Goal: Transaction & Acquisition: Download file/media

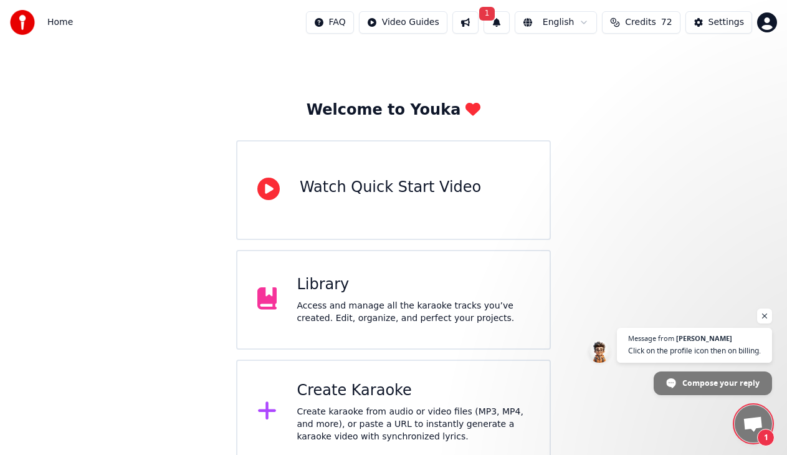
scroll to position [29, 0]
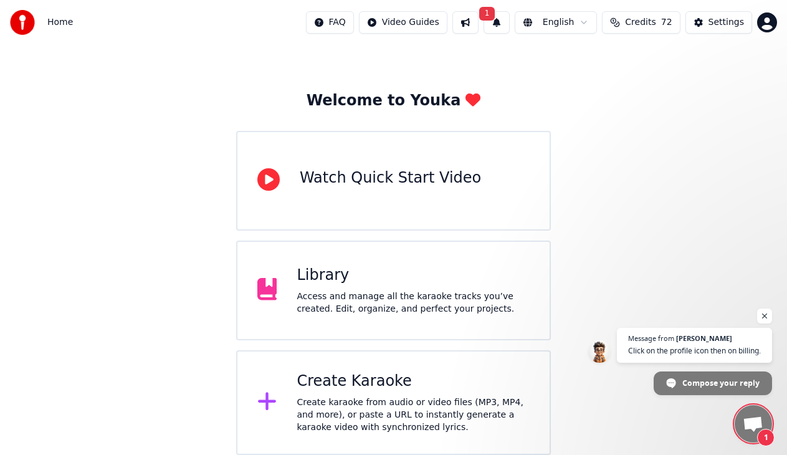
click at [329, 300] on div "Access and manage all the karaoke tracks you’ve created. Edit, organize, and pe…" at bounding box center [413, 302] width 233 height 25
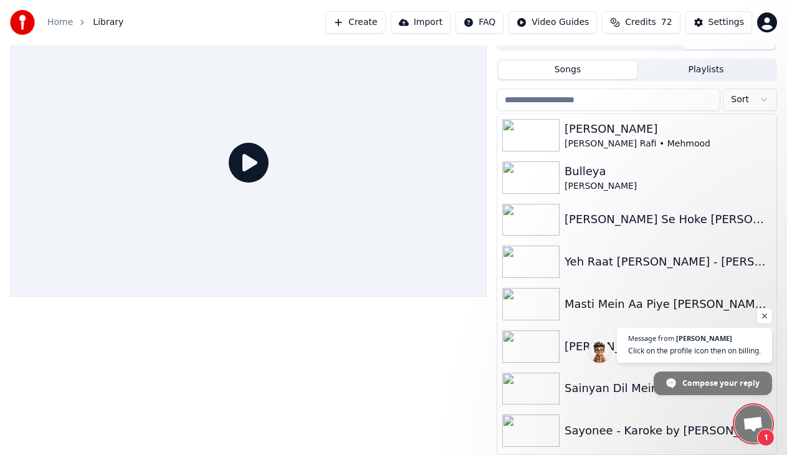
scroll to position [16, 0]
click at [609, 135] on div "[PERSON_NAME]" at bounding box center [661, 129] width 194 height 17
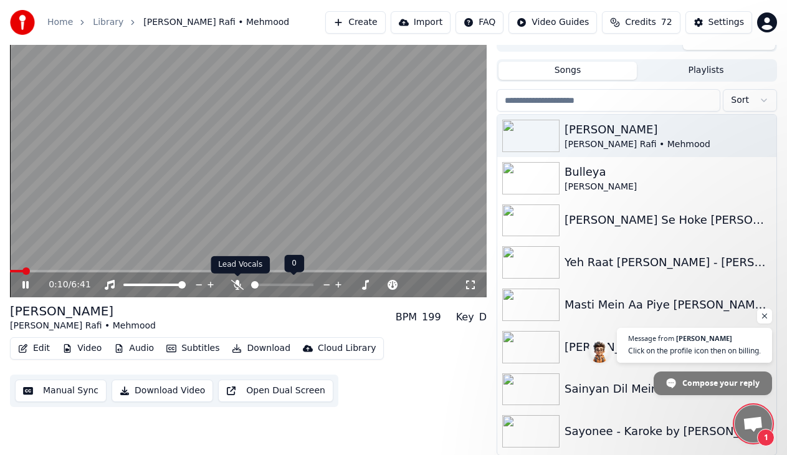
click at [237, 280] on icon at bounding box center [237, 285] width 12 height 10
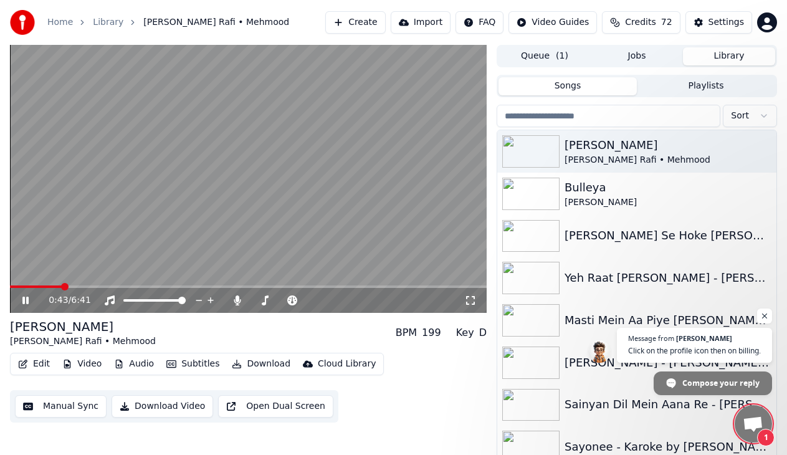
scroll to position [16, 0]
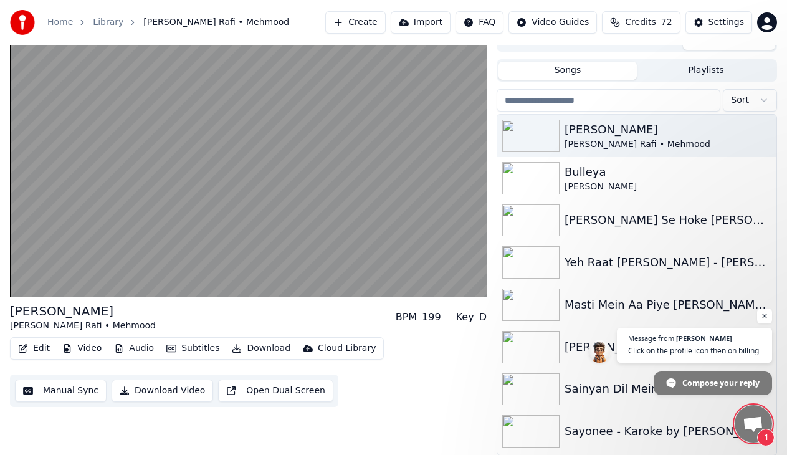
click at [260, 347] on button "Download" at bounding box center [261, 348] width 69 height 17
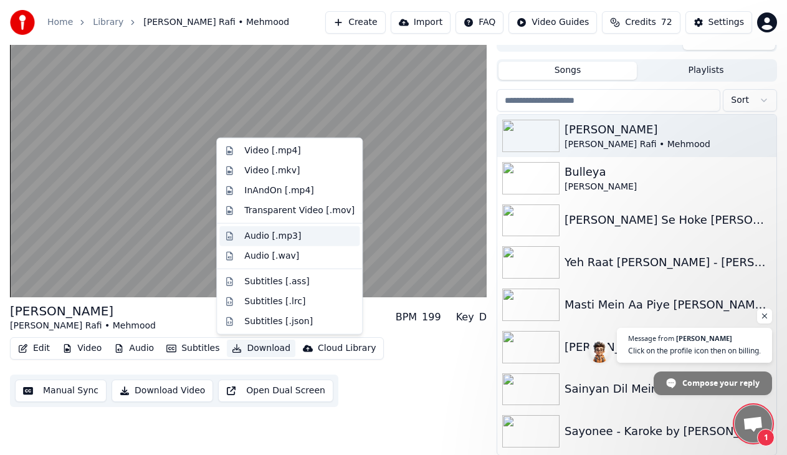
click at [275, 234] on div "Audio [.mp3]" at bounding box center [272, 236] width 57 height 12
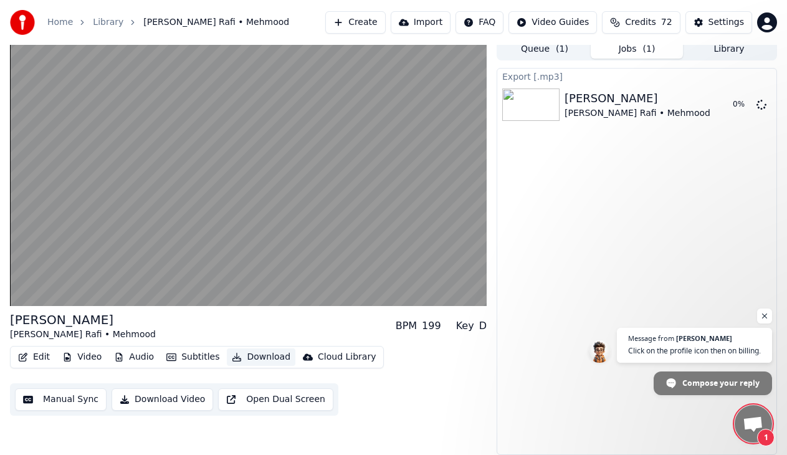
scroll to position [6, 0]
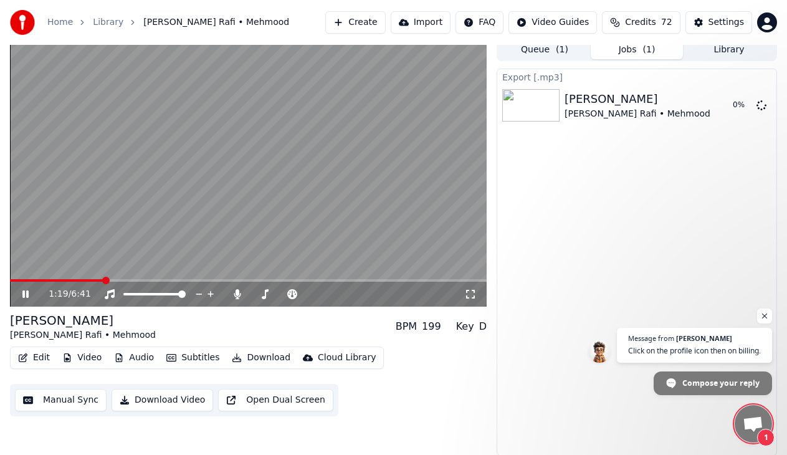
click at [754, 412] on span "1" at bounding box center [752, 423] width 37 height 37
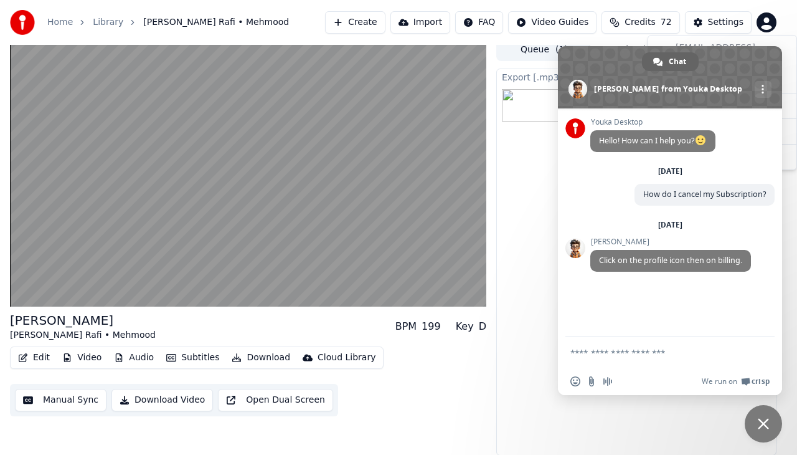
click at [772, 18] on html "Home Library [PERSON_NAME] Rafi • Mehmood Create Import FAQ Video Guides Credit…" at bounding box center [398, 221] width 797 height 455
click at [771, 27] on html "Home Library [PERSON_NAME] Rafi • Mehmood Create Import FAQ Video Guides Credit…" at bounding box center [398, 221] width 797 height 455
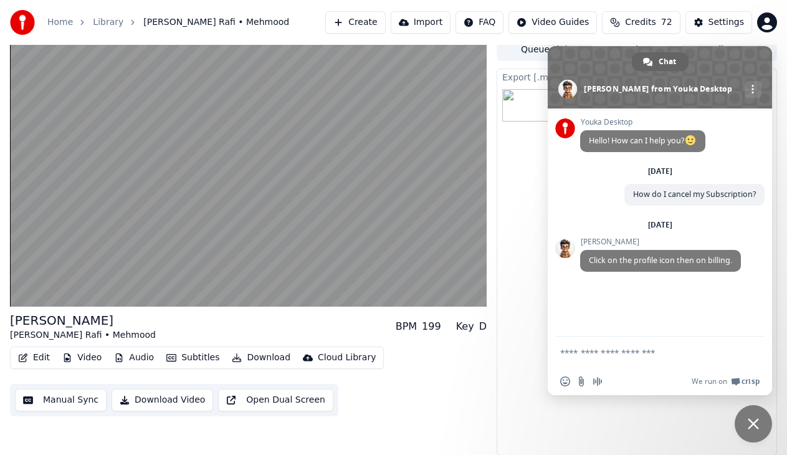
click at [759, 416] on span "Close chat" at bounding box center [752, 423] width 37 height 37
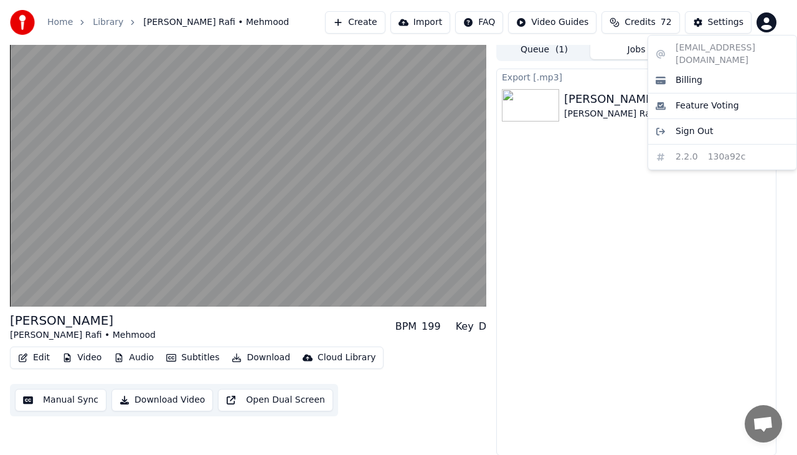
click at [768, 20] on html "Home Library [PERSON_NAME] Rafi • Mehmood Create Import FAQ Video Guides Credit…" at bounding box center [398, 221] width 797 height 455
click at [705, 70] on div "Billing" at bounding box center [722, 80] width 143 height 20
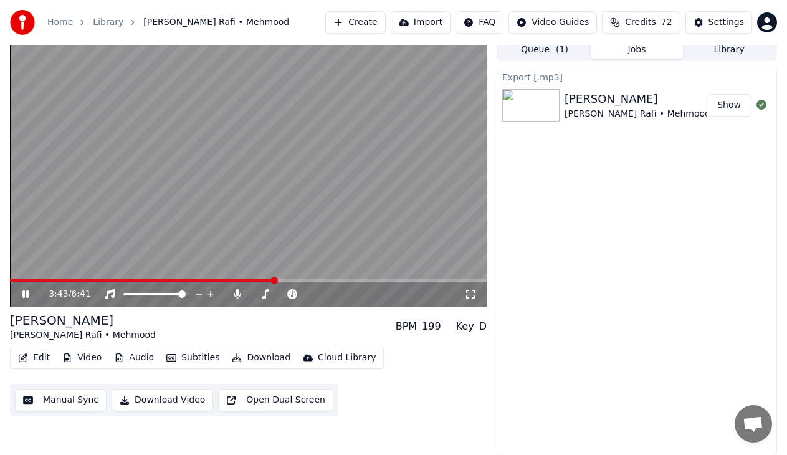
click at [25, 295] on icon at bounding box center [34, 294] width 29 height 10
click at [239, 293] on icon at bounding box center [237, 294] width 12 height 10
click at [32, 287] on div "3:43 / 6:41" at bounding box center [248, 294] width 477 height 25
click at [200, 279] on span at bounding box center [105, 280] width 190 height 2
click at [24, 292] on icon at bounding box center [25, 294] width 7 height 9
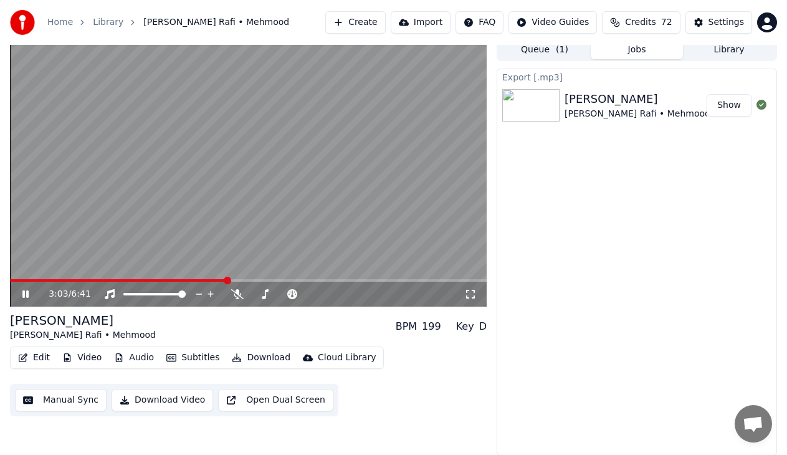
click at [227, 280] on span at bounding box center [248, 280] width 477 height 2
click at [285, 281] on span at bounding box center [248, 280] width 477 height 2
click at [351, 282] on div "3:52 / 6:41" at bounding box center [248, 294] width 477 height 25
click at [341, 282] on div "3:54 / 6:41" at bounding box center [248, 294] width 477 height 25
click at [336, 280] on span at bounding box center [248, 280] width 477 height 2
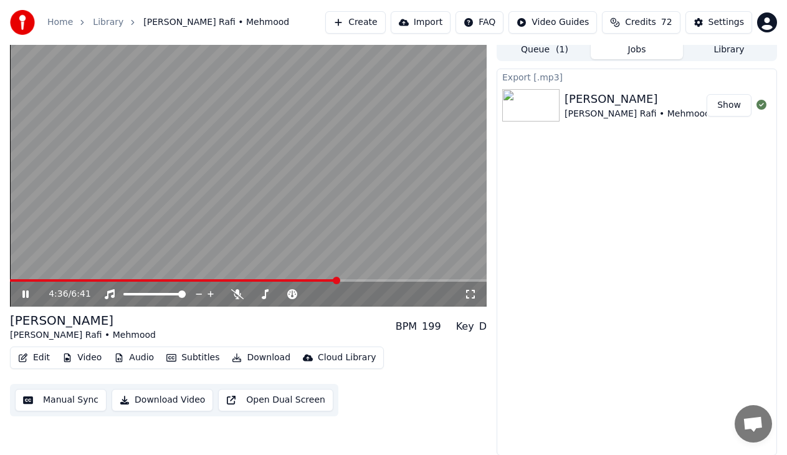
click at [103, 277] on video at bounding box center [248, 173] width 477 height 268
click at [104, 280] on span at bounding box center [174, 280] width 328 height 2
click at [75, 277] on video at bounding box center [248, 173] width 477 height 268
click at [22, 291] on icon at bounding box center [25, 293] width 6 height 7
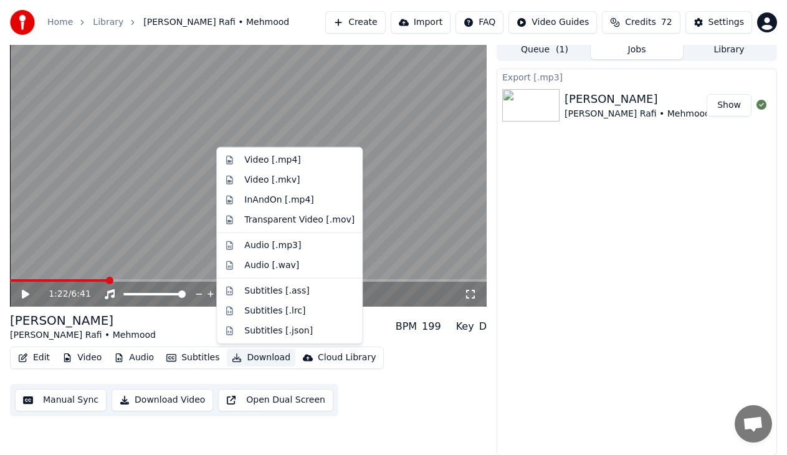
click at [257, 355] on button "Download" at bounding box center [261, 357] width 69 height 17
click at [268, 245] on div "Audio [.mp3]" at bounding box center [272, 245] width 57 height 12
